Goal: Communication & Community: Ask a question

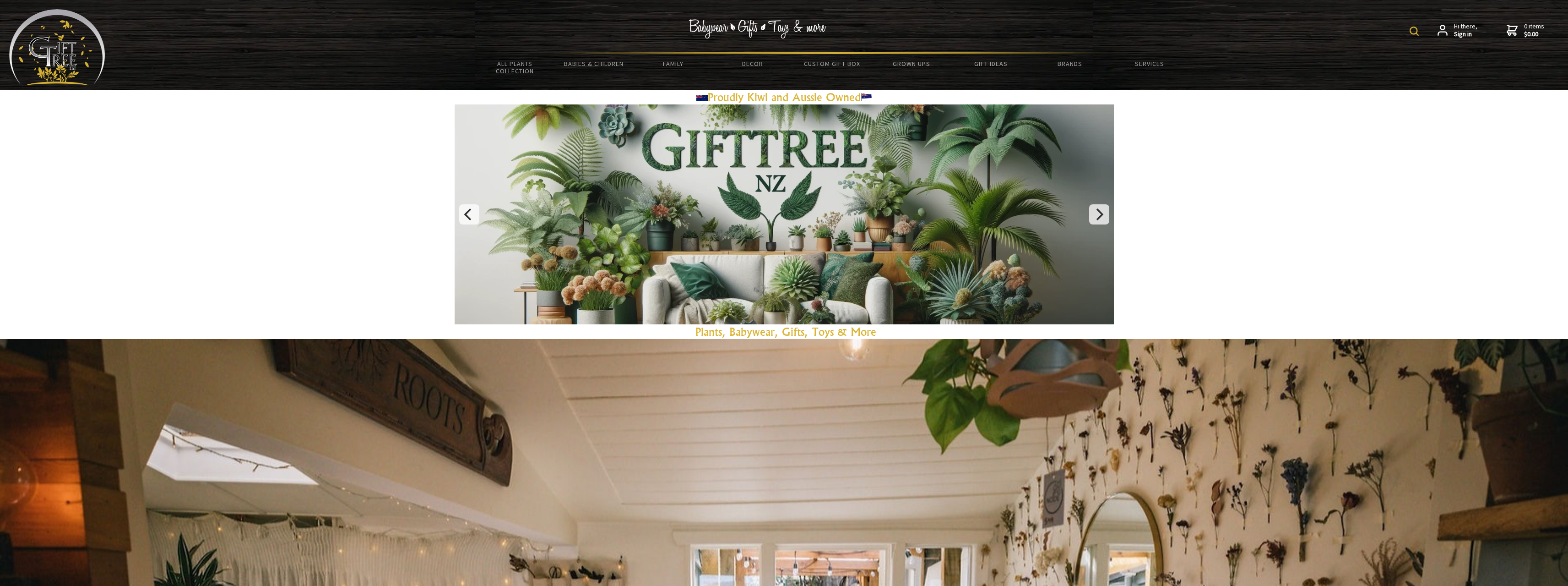
click at [1461, 32] on strong "Sign in" at bounding box center [1465, 34] width 23 height 8
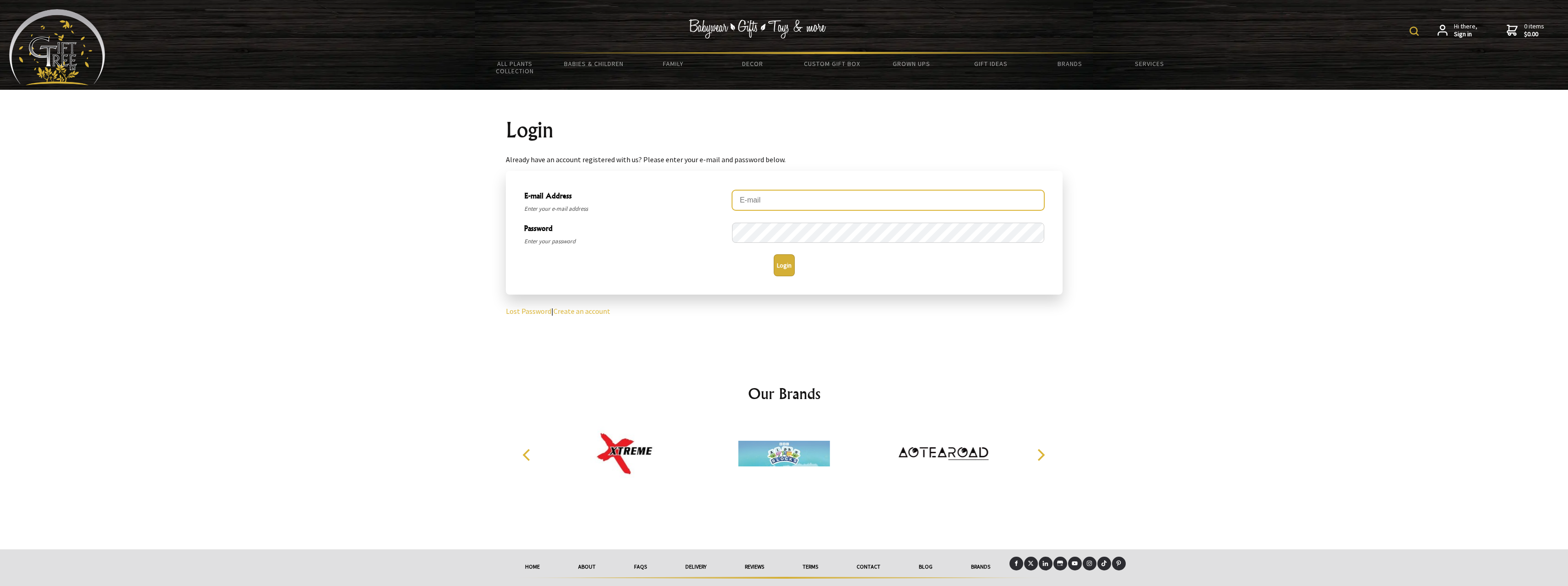
click at [776, 199] on input "E-mail Address" at bounding box center [888, 200] width 312 height 20
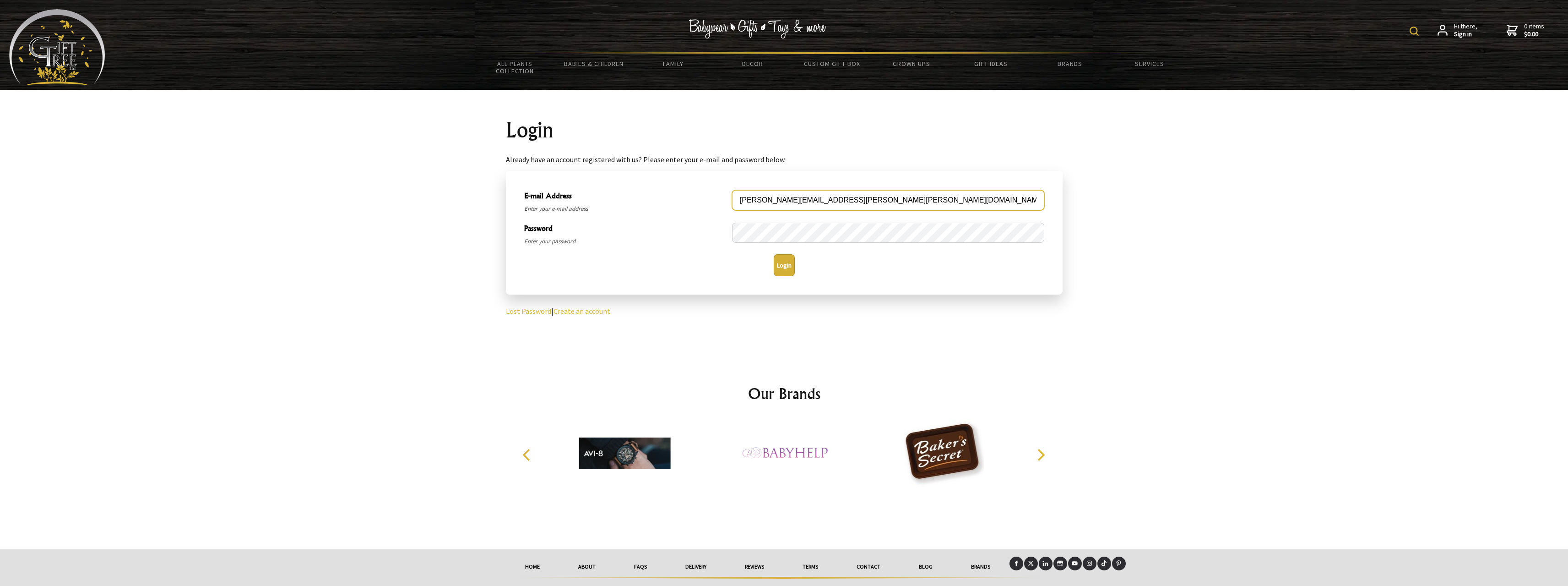
type input "[PERSON_NAME][EMAIL_ADDRESS][PERSON_NAME][PERSON_NAME][DOMAIN_NAME]"
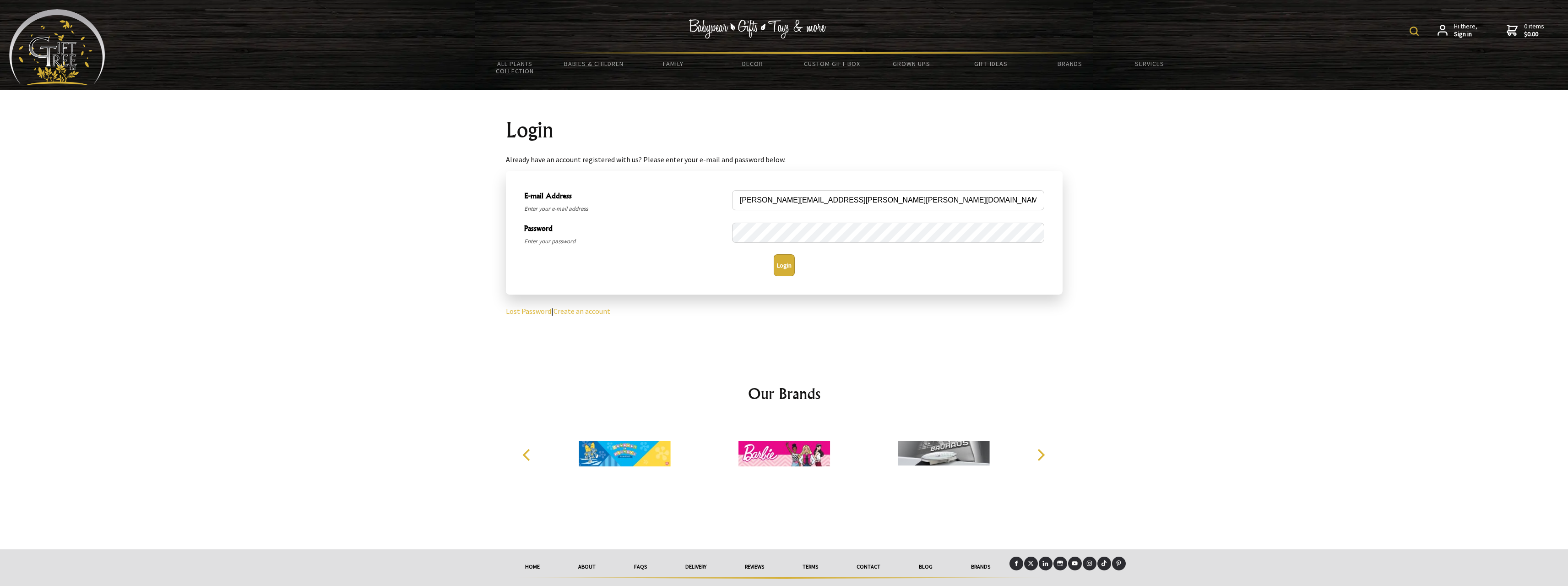
click at [781, 265] on button "Login" at bounding box center [784, 265] width 21 height 22
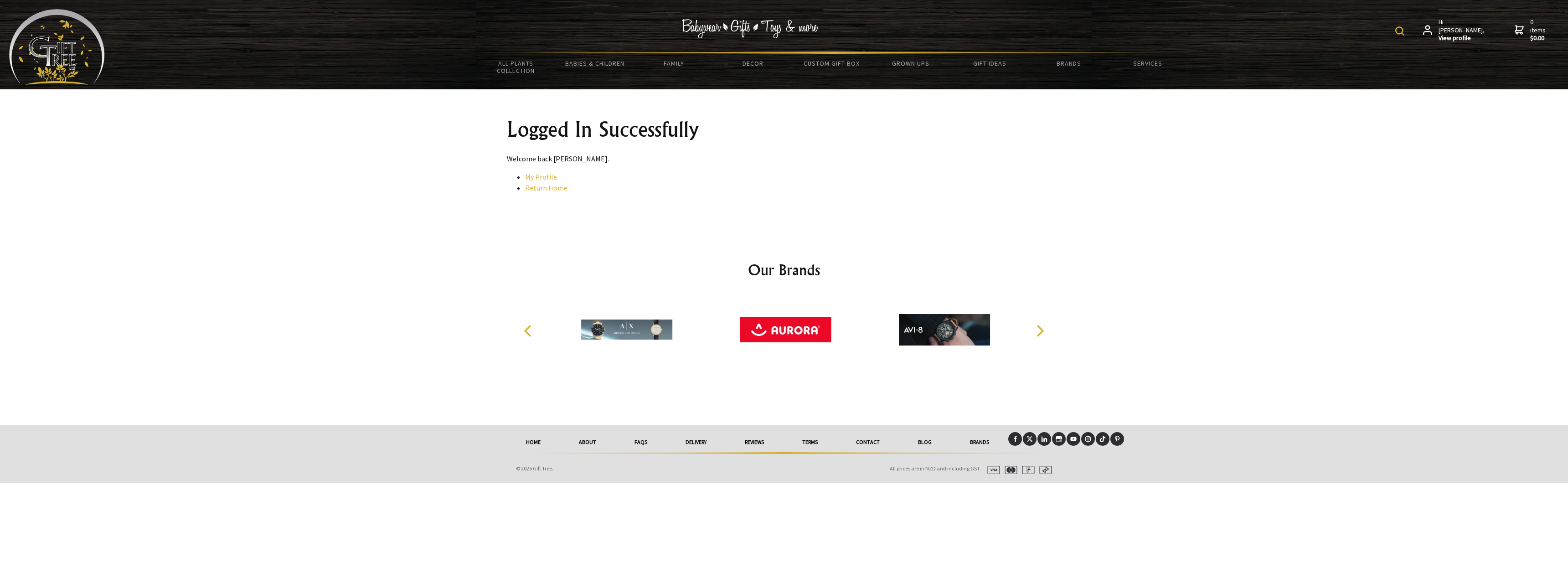
click at [544, 177] on link "My Profile" at bounding box center [541, 176] width 32 height 9
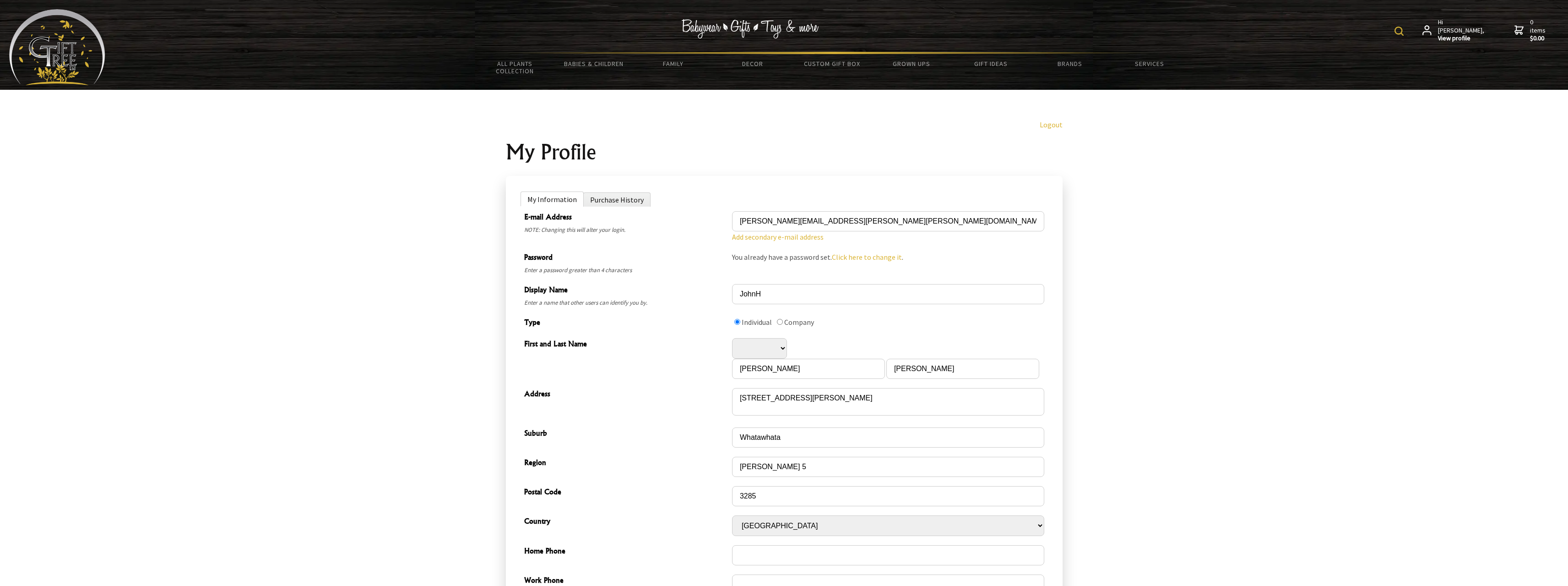
click at [611, 201] on li "Purchase History" at bounding box center [617, 199] width 67 height 14
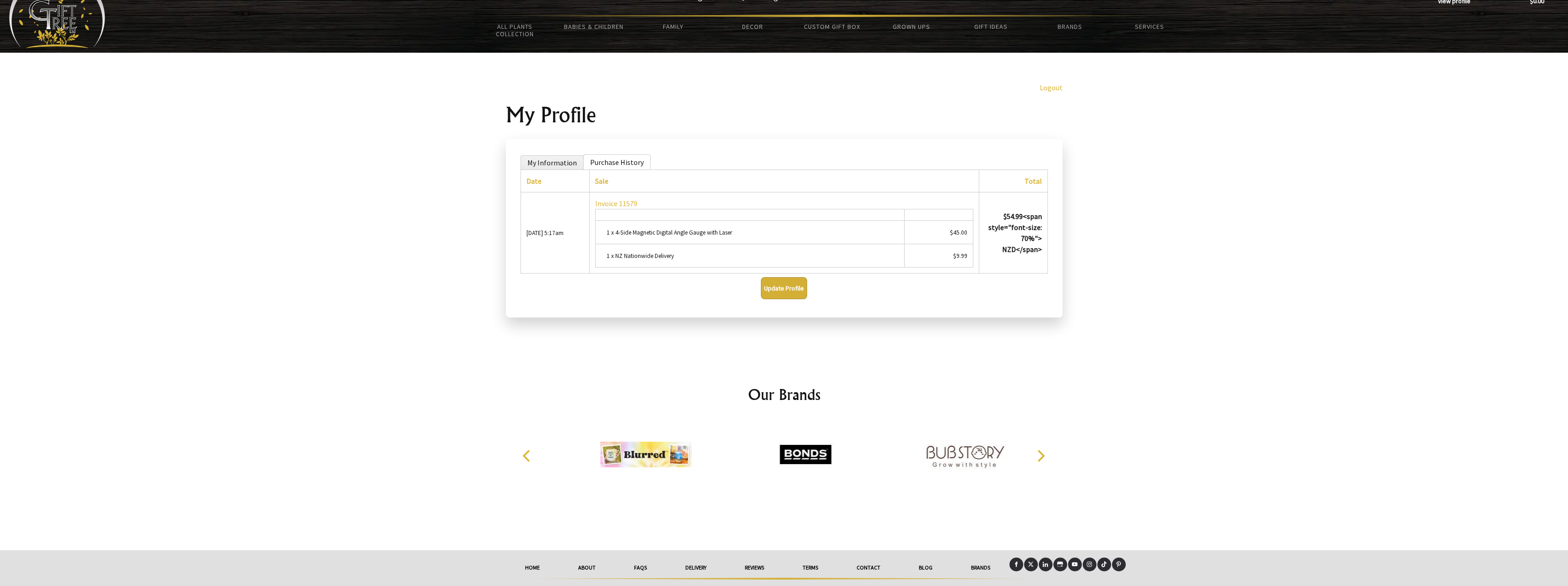
scroll to position [59, 0]
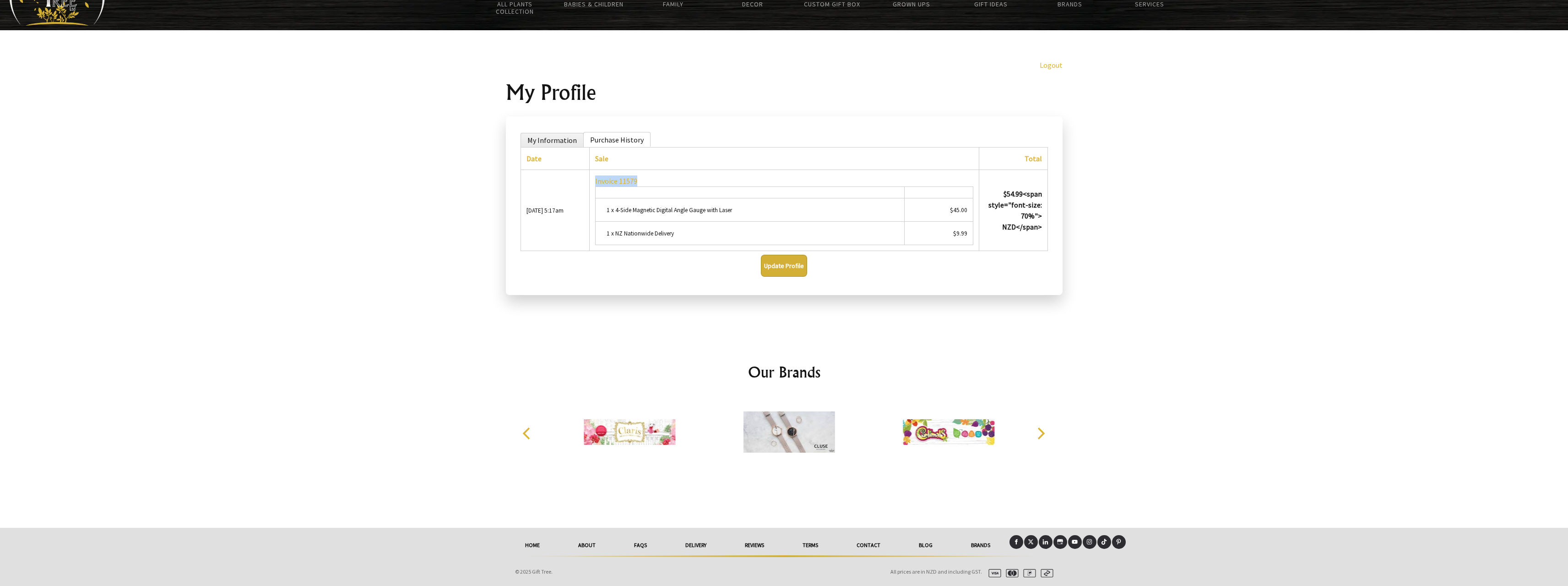
drag, startPoint x: 642, startPoint y: 182, endPoint x: 593, endPoint y: 180, distance: 49.0
click at [593, 180] on td "Invoice 11579 1 x 4-Side Magnetic Digital Angle Gauge with Laser $45.00 1 x NZ …" at bounding box center [784, 210] width 389 height 81
copy link "Invoice 11579"
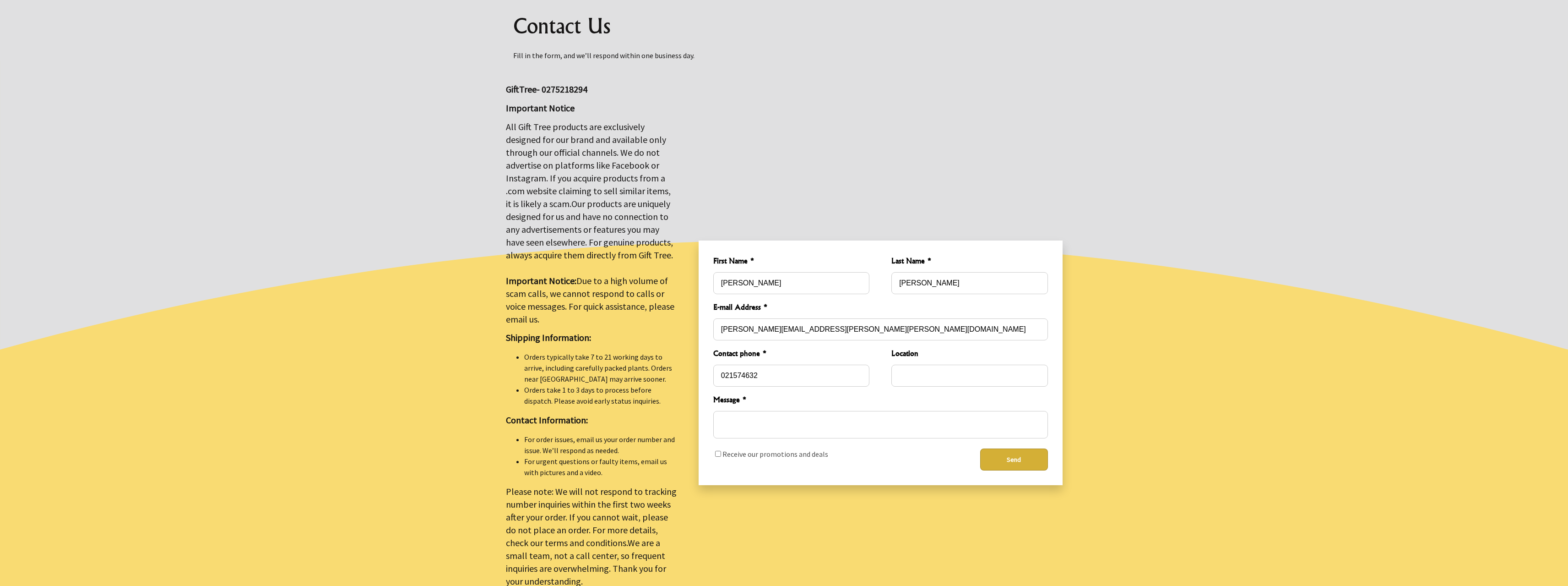
scroll to position [229, 0]
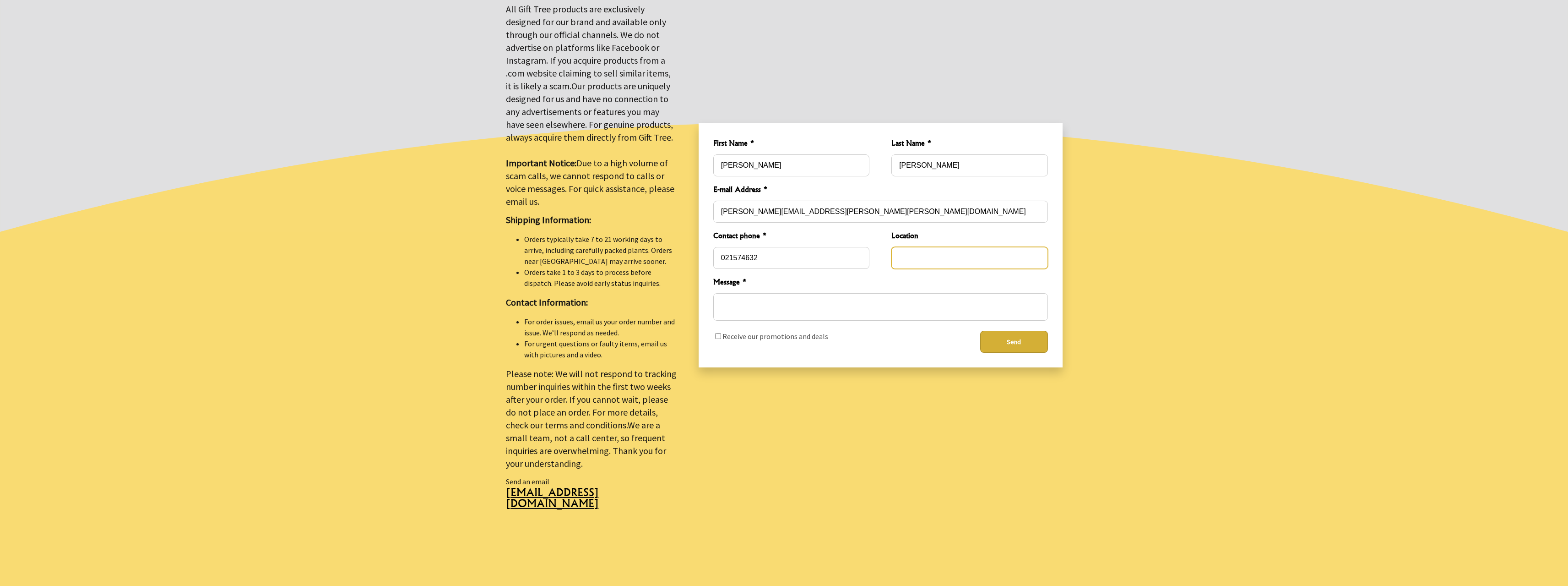
click at [929, 253] on input "Location" at bounding box center [969, 258] width 156 height 22
type input "[PERSON_NAME]"
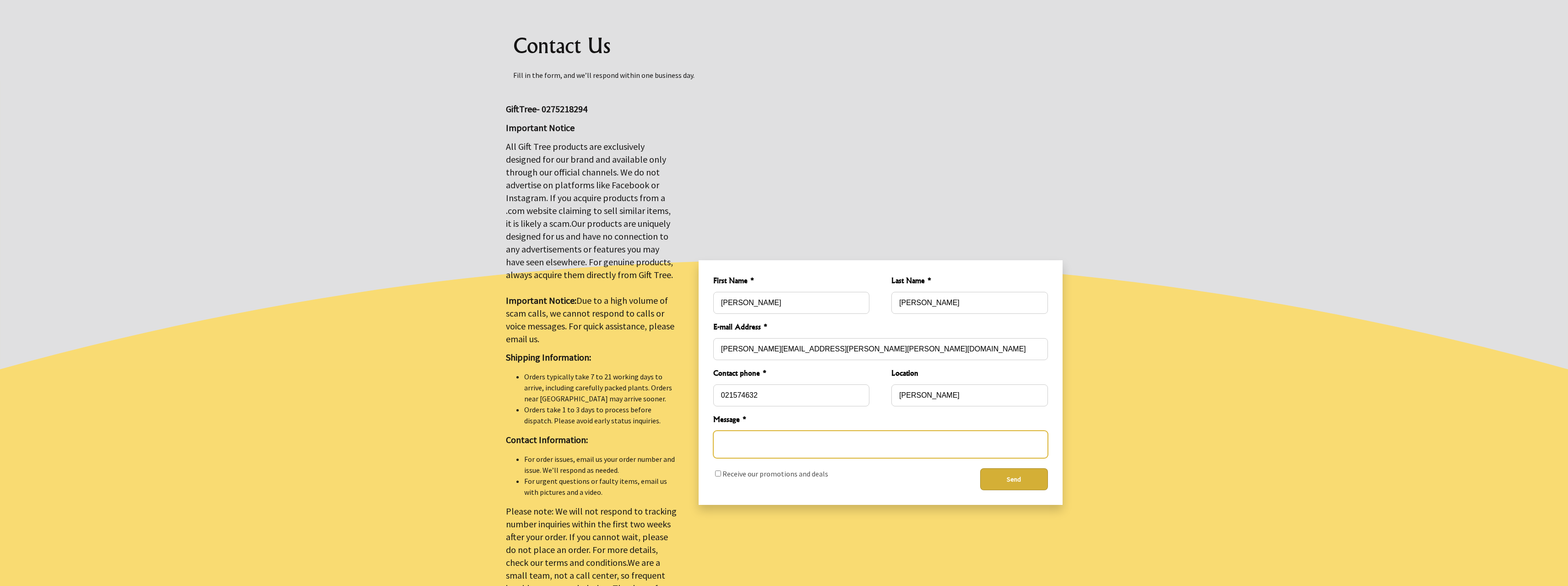
scroll to position [138, 0]
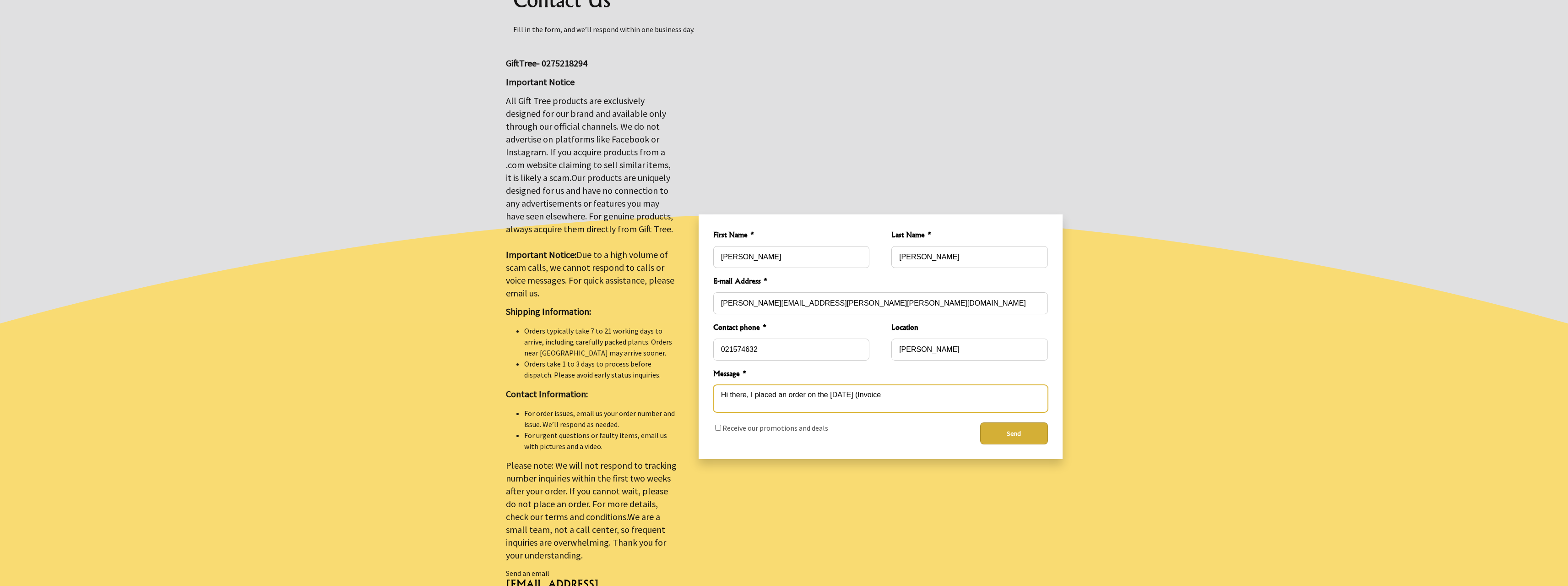
paste textarea "11579"
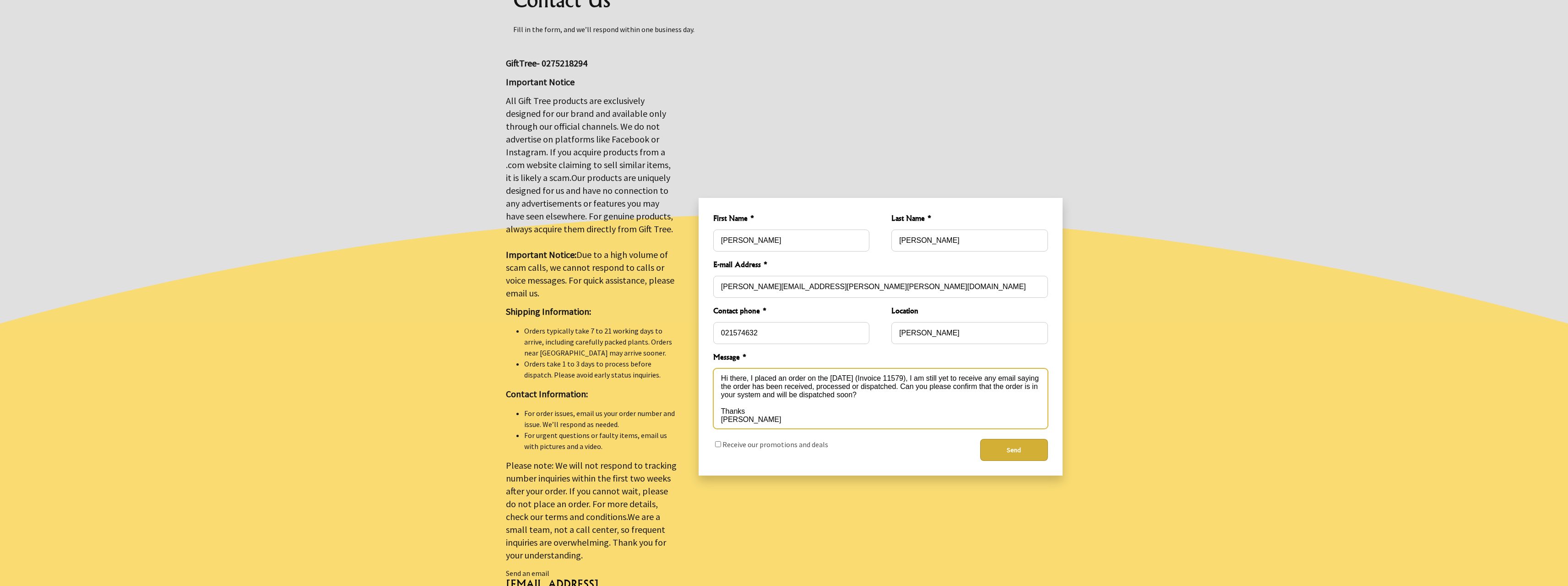
type textarea "Hi there, I placed an order on the 12th August (Invoice 11579), I am still yet …"
click at [1024, 443] on button "Send" at bounding box center [1014, 450] width 68 height 22
